Goal: Communication & Community: Ask a question

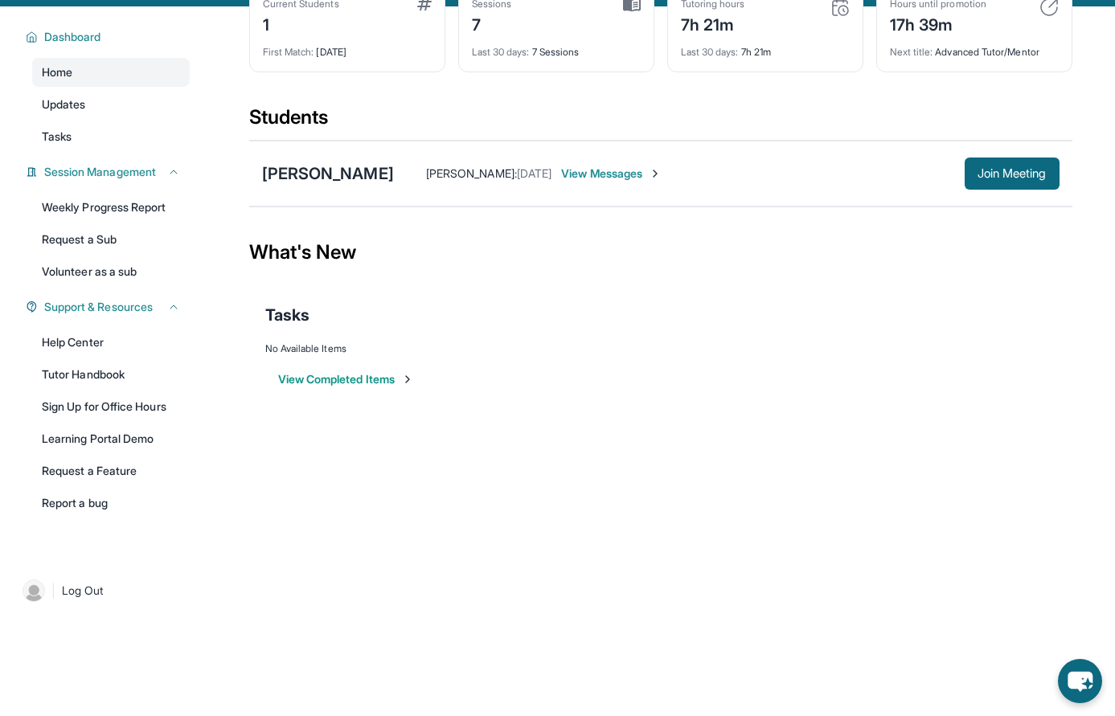
scroll to position [103, 0]
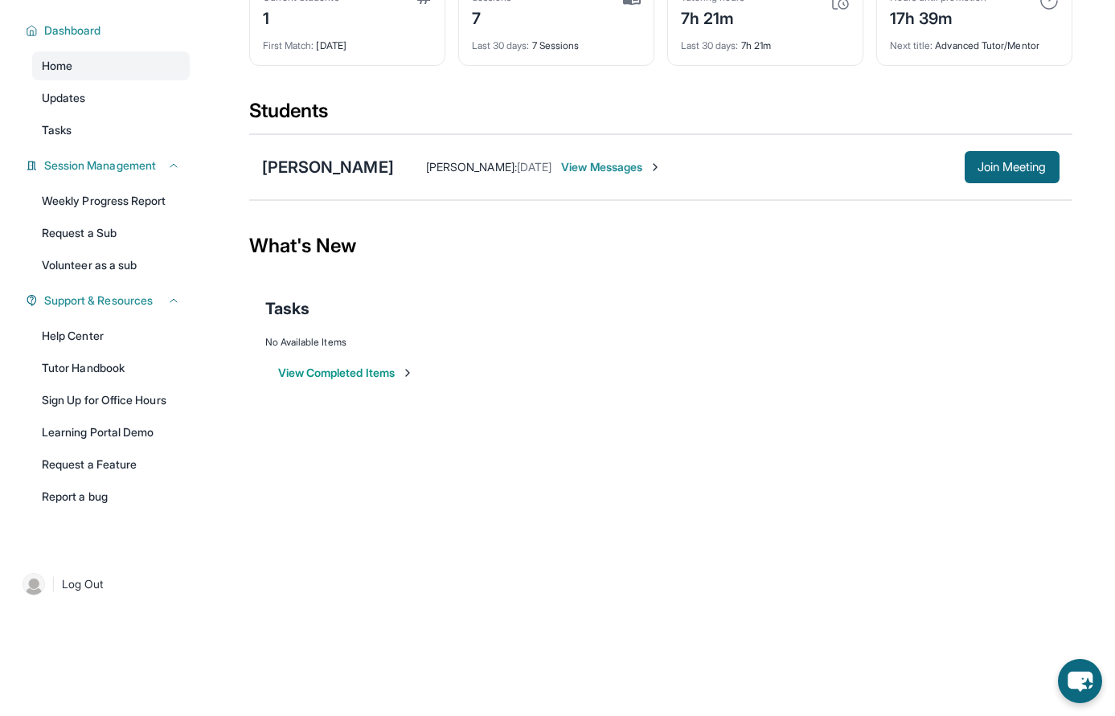
click at [561, 166] on span "View Messages" at bounding box center [611, 167] width 100 height 16
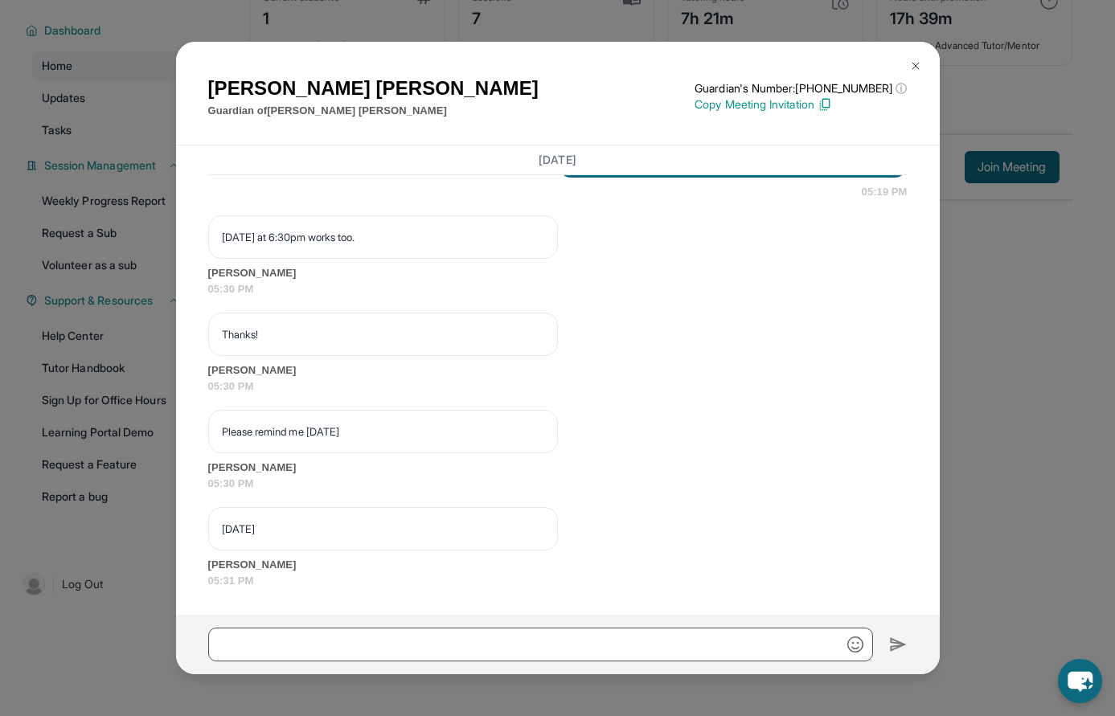
scroll to position [5332, 0]
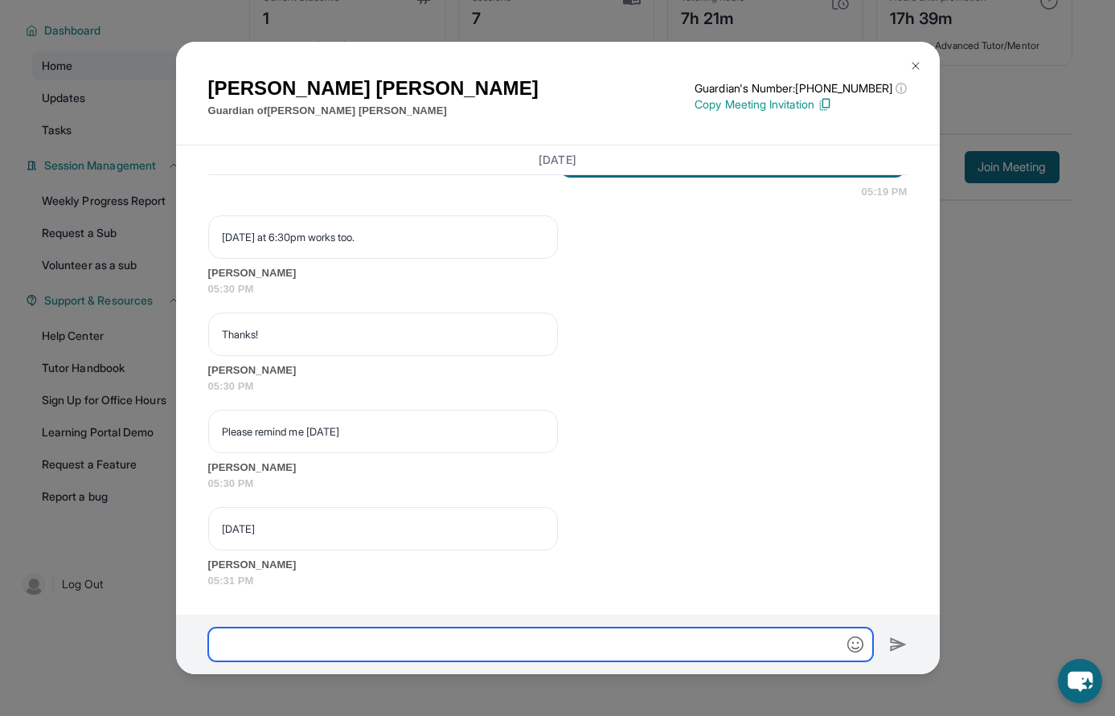
click at [434, 653] on input "text" at bounding box center [540, 645] width 665 height 34
type input "**********"
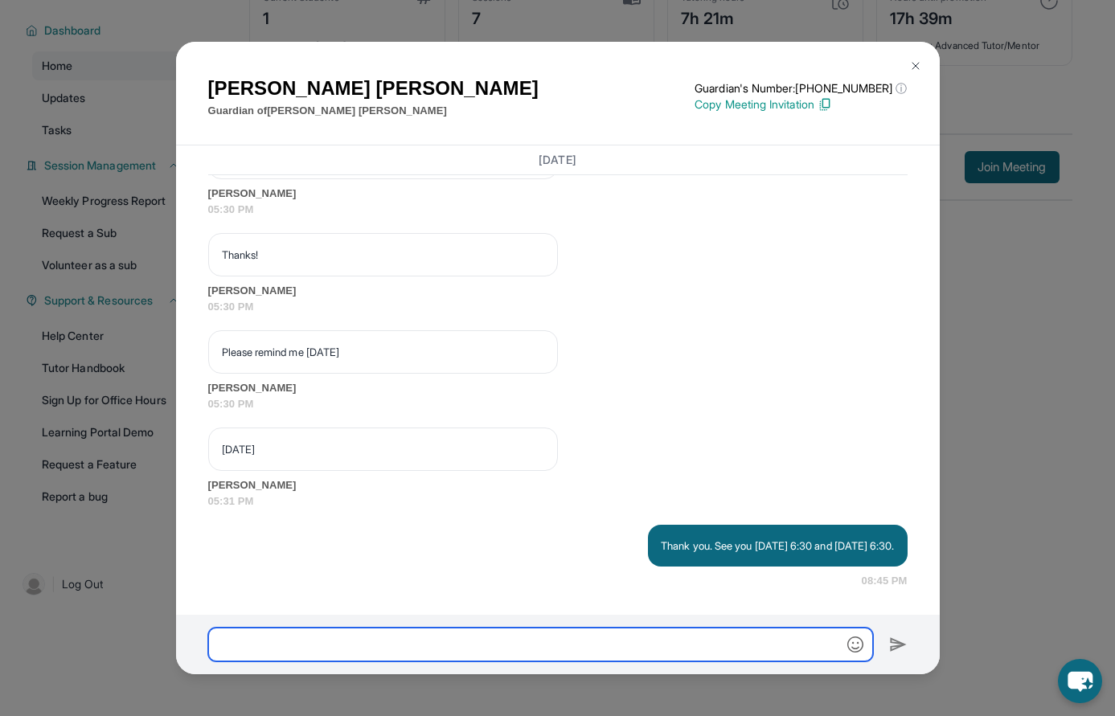
scroll to position [5412, 0]
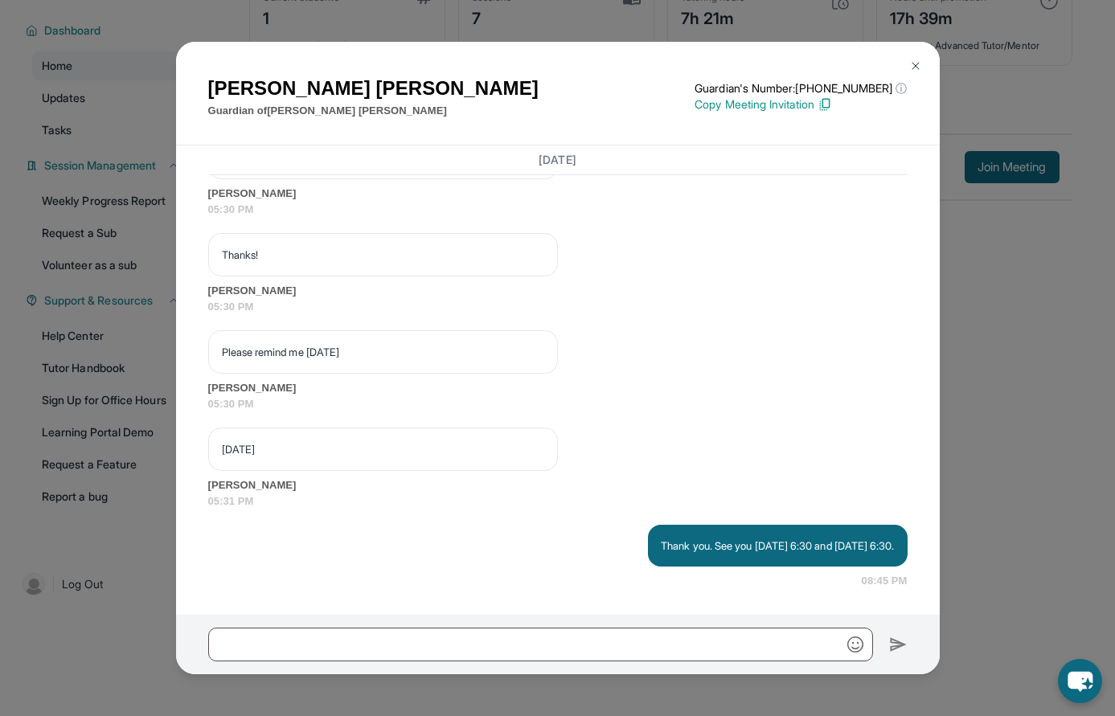
click at [1042, 497] on div "Susie Eun Guardian of Vivian Eun Guardian's Number: +14244071852 ⓘ This isn't t…" at bounding box center [557, 358] width 1115 height 716
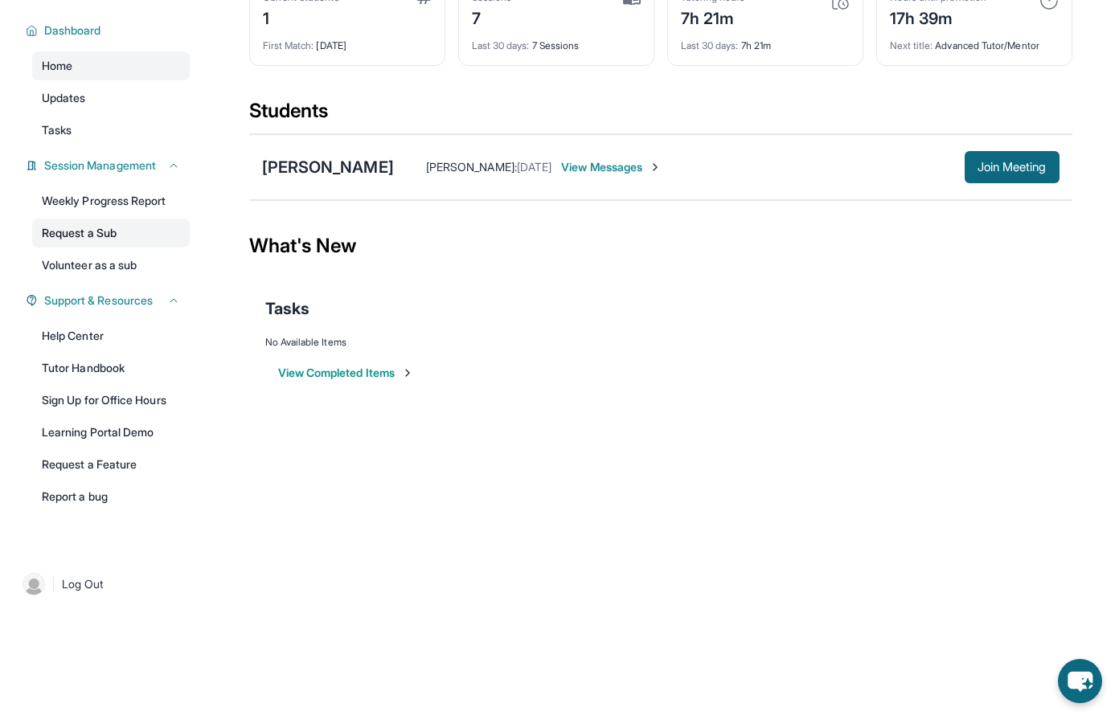
click at [92, 231] on link "Request a Sub" at bounding box center [111, 233] width 158 height 29
